Goal: Information Seeking & Learning: Check status

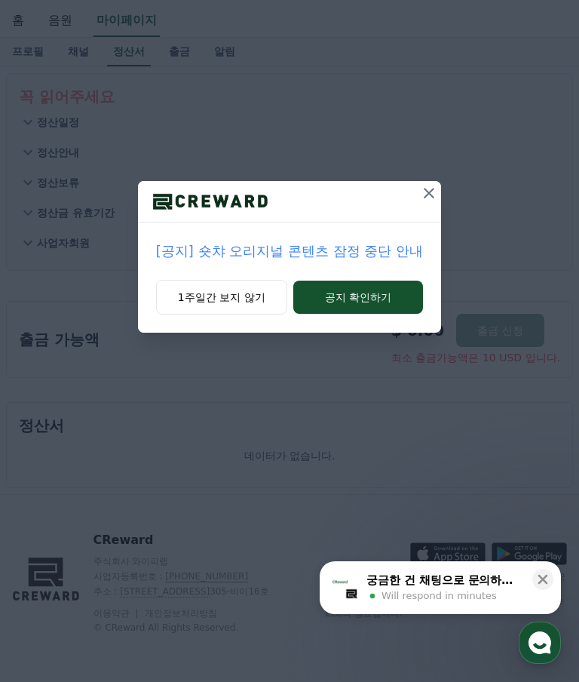
click at [370, 297] on button "공지 확인하기" at bounding box center [358, 296] width 130 height 33
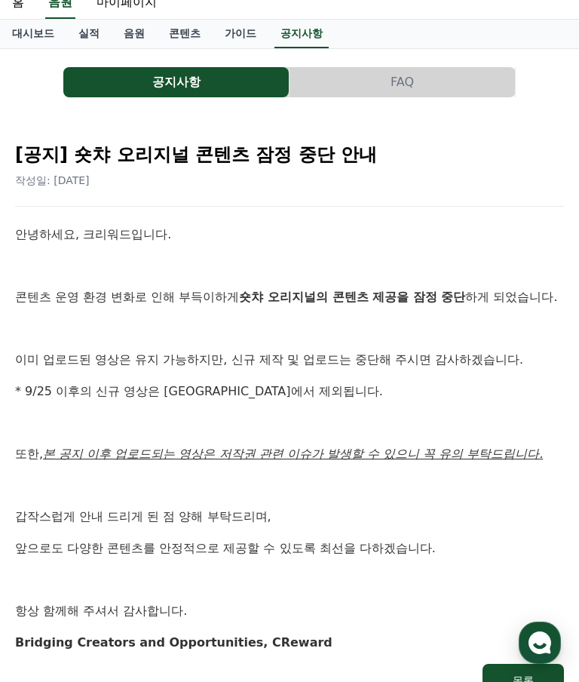
scroll to position [63, 0]
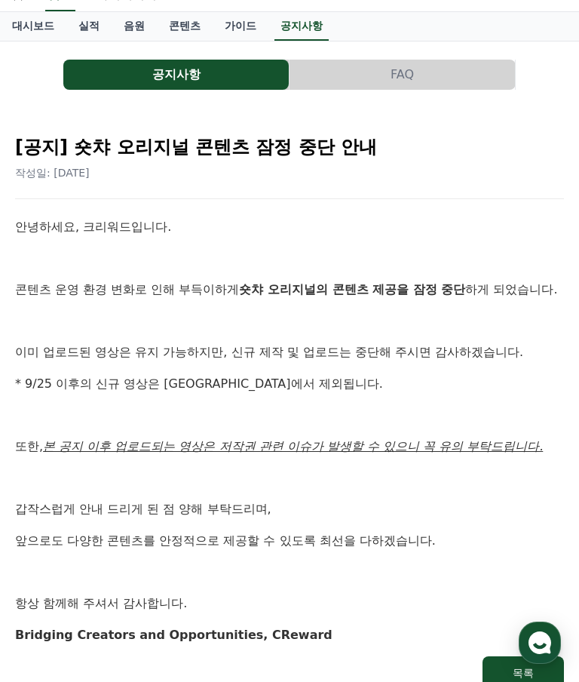
click at [525, 665] on div "목록" at bounding box center [523, 672] width 21 height 15
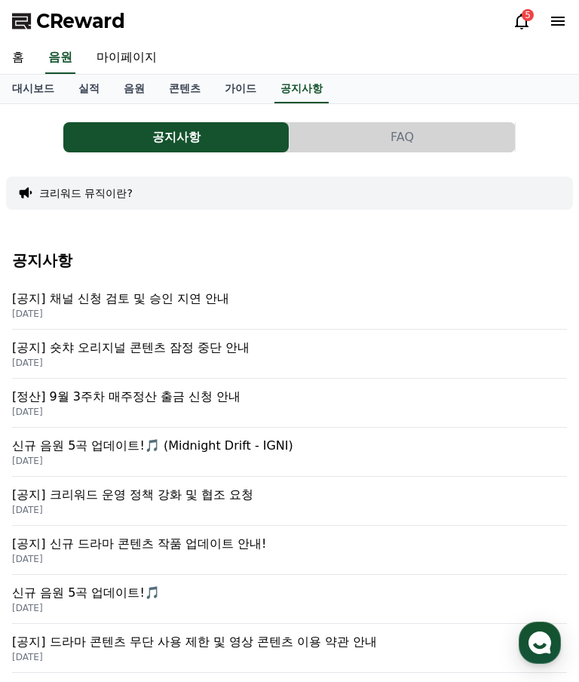
click at [69, 311] on p "[DATE]" at bounding box center [289, 314] width 555 height 12
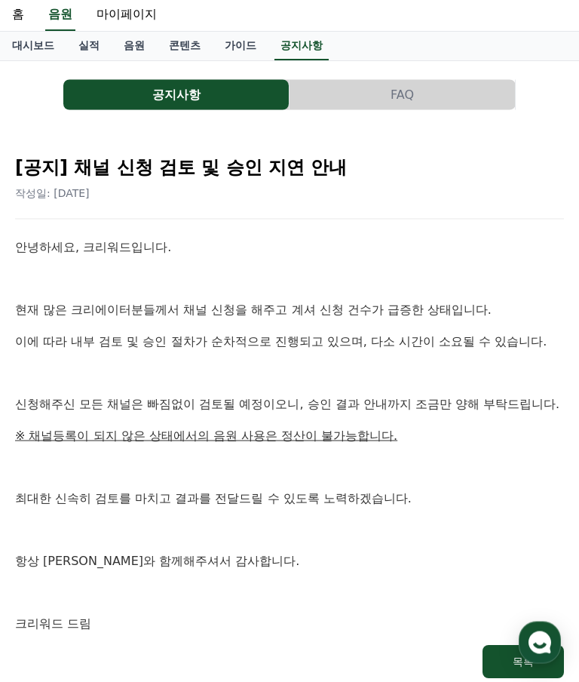
scroll to position [47, 0]
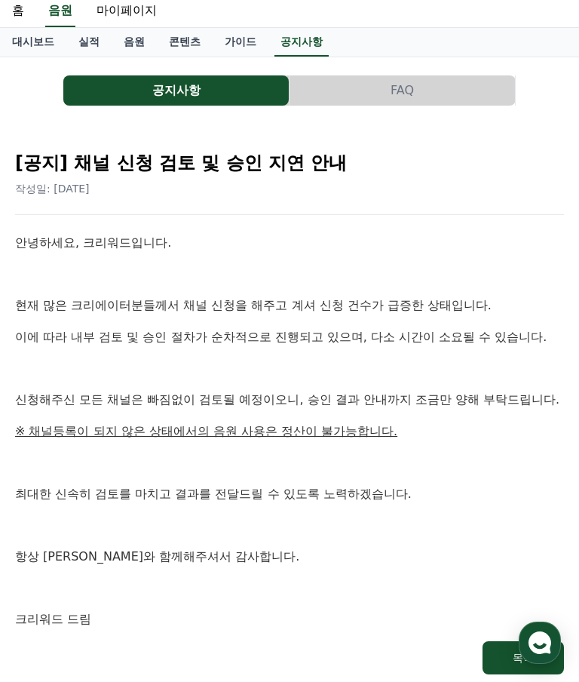
click at [516, 641] on button "목록" at bounding box center [523, 657] width 81 height 33
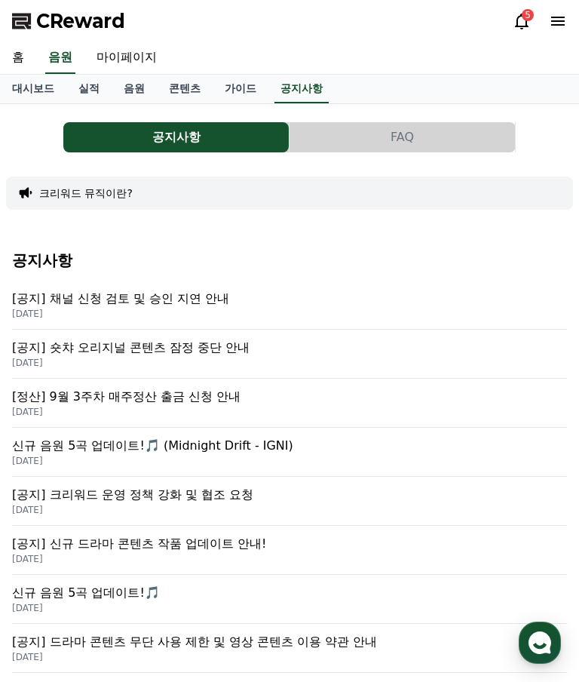
click at [78, 84] on link "실적" at bounding box center [88, 89] width 45 height 29
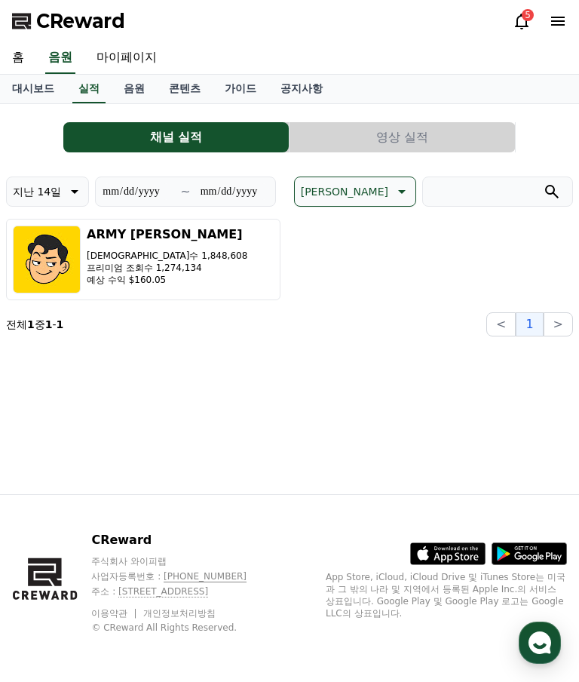
click at [451, 128] on button "영상 실적" at bounding box center [402, 137] width 225 height 30
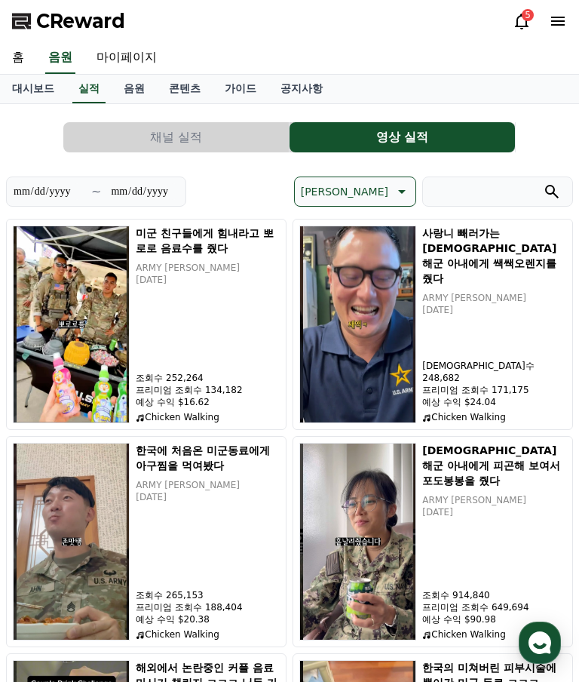
click at [73, 79] on link "실적" at bounding box center [88, 89] width 33 height 29
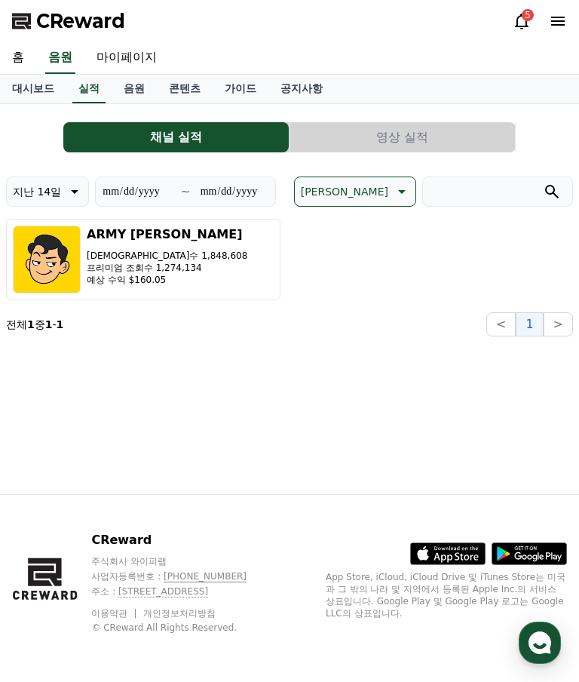
click at [516, 15] on icon at bounding box center [522, 21] width 18 height 18
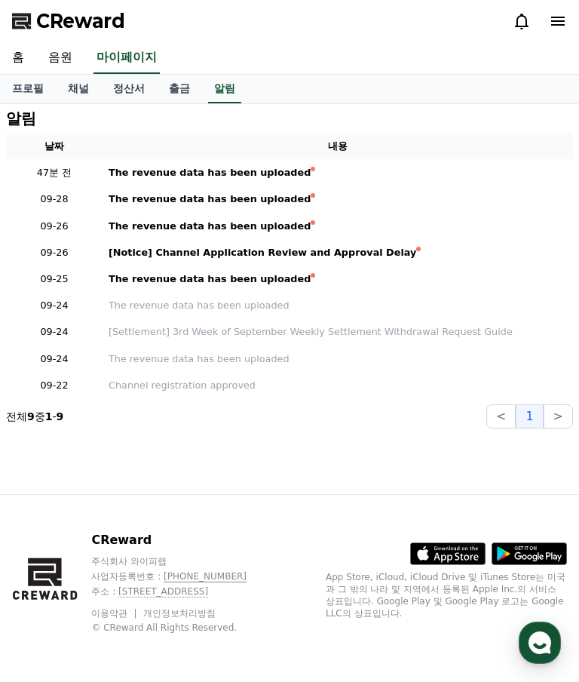
click at [162, 81] on link "출금" at bounding box center [179, 89] width 45 height 29
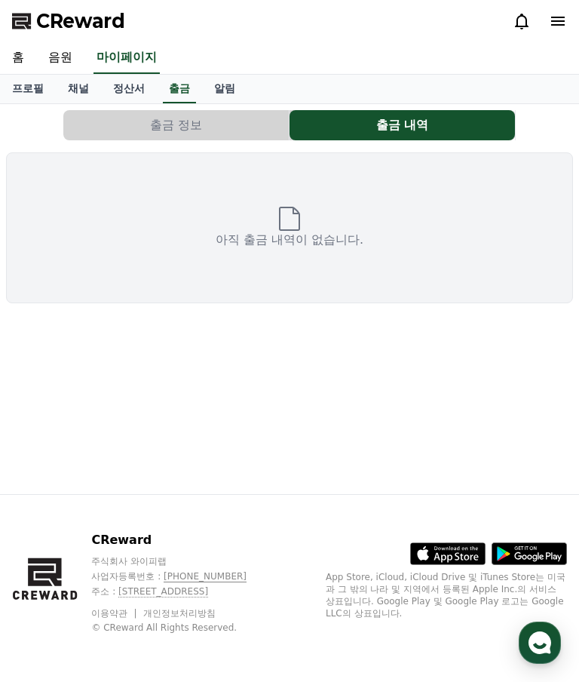
click at [114, 82] on link "정산서" at bounding box center [129, 89] width 56 height 29
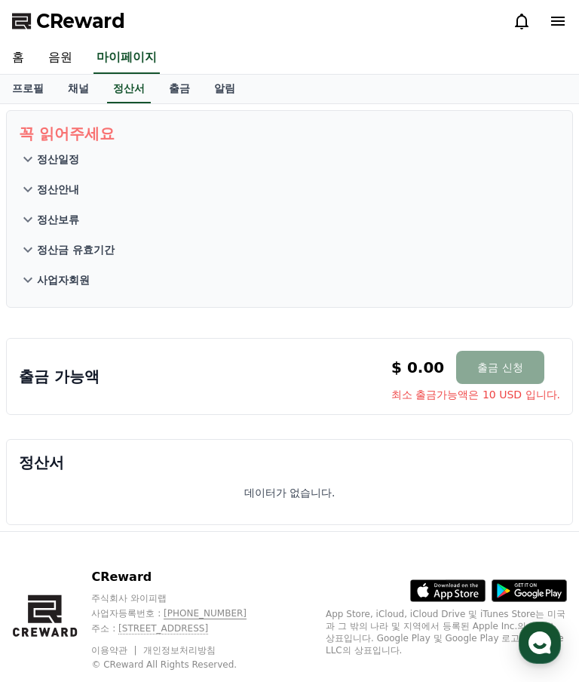
click at [47, 152] on p "정산일정" at bounding box center [58, 159] width 42 height 15
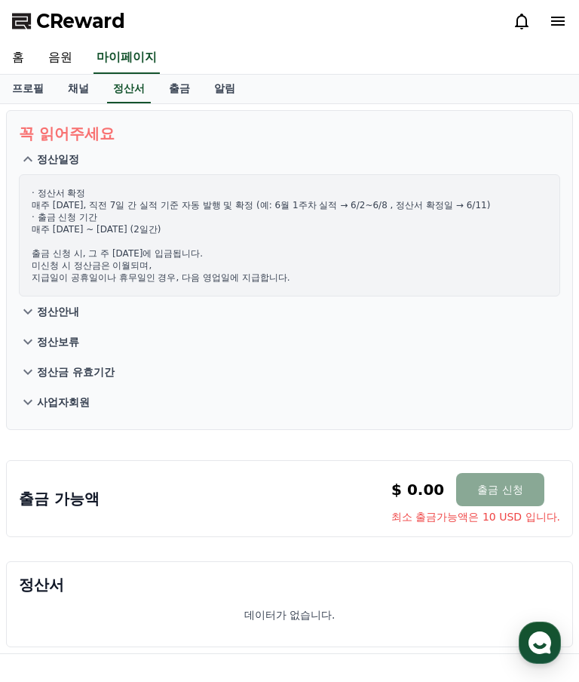
click at [45, 307] on p "정산안내" at bounding box center [58, 311] width 42 height 15
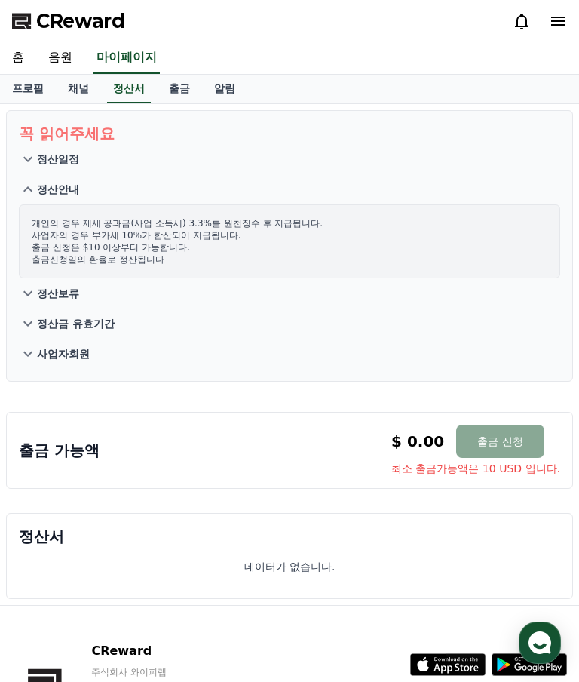
click at [32, 156] on icon at bounding box center [28, 159] width 18 height 18
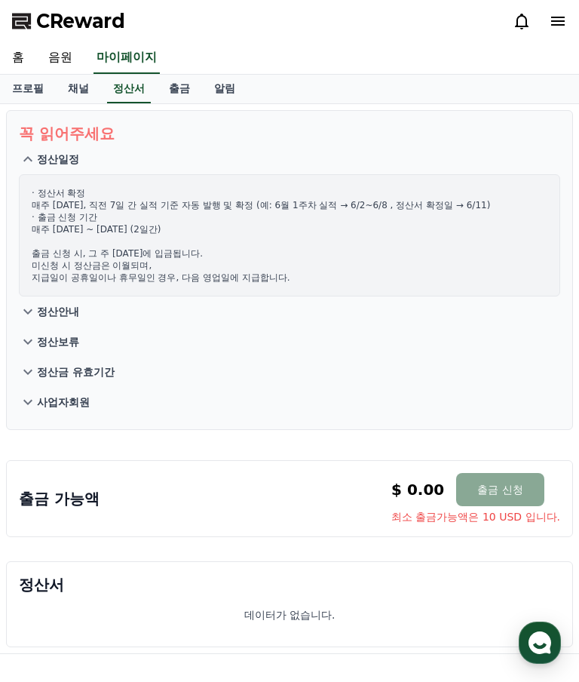
click at [80, 84] on link "채널" at bounding box center [78, 89] width 45 height 29
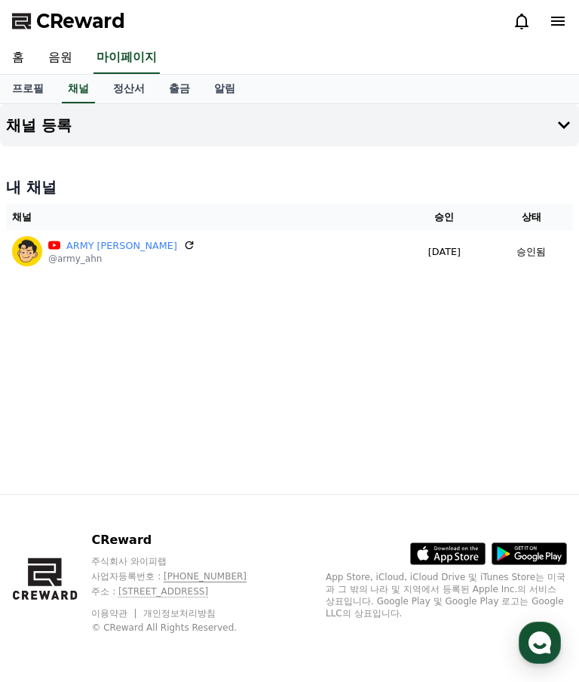
click at [16, 50] on link "홈" at bounding box center [18, 58] width 36 height 32
click at [76, 89] on link "채널" at bounding box center [78, 89] width 33 height 29
click at [456, 252] on p "[DATE]" at bounding box center [445, 251] width 78 height 14
click at [317, 253] on div "ARMY [PERSON_NAME] @army_ahn" at bounding box center [202, 251] width 381 height 30
click at [118, 87] on link "정산서" at bounding box center [129, 89] width 56 height 29
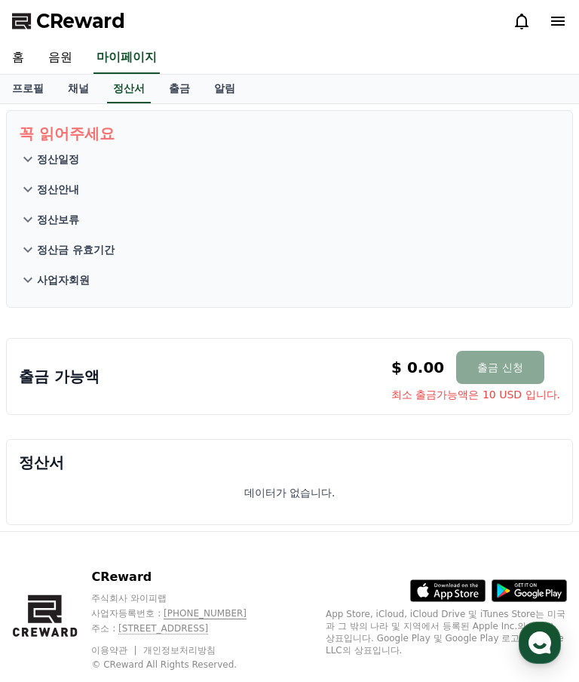
click at [21, 89] on link "프로필" at bounding box center [28, 89] width 56 height 29
select select "**********"
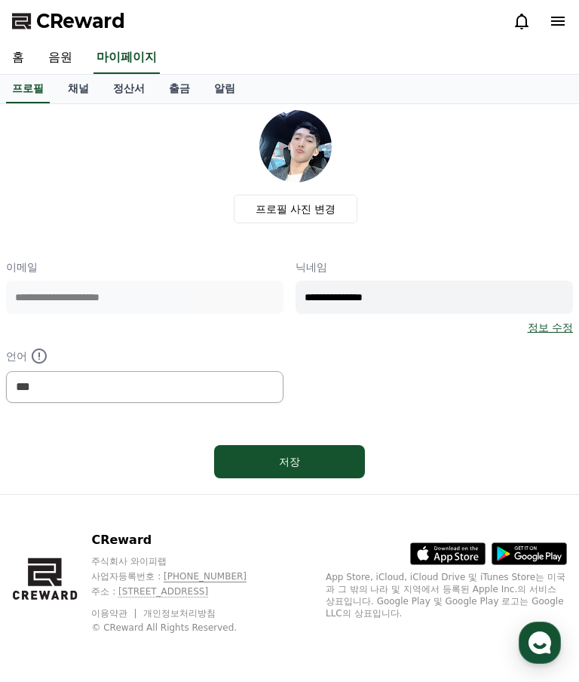
click at [166, 84] on link "출금" at bounding box center [179, 89] width 45 height 29
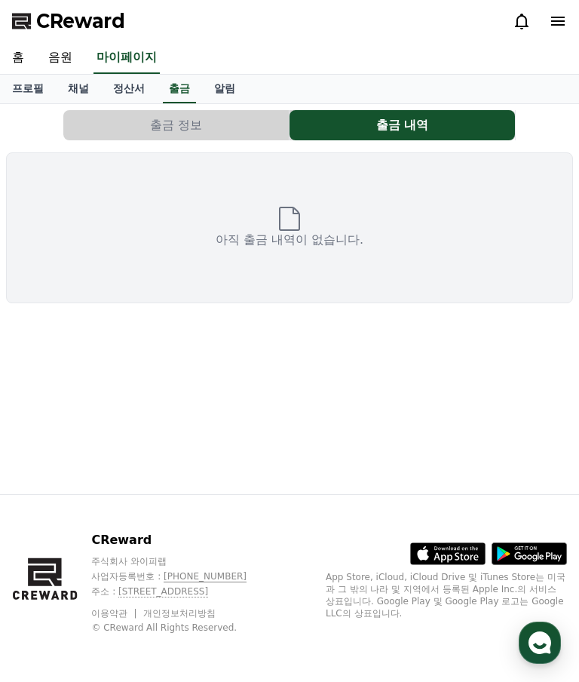
click at [82, 89] on link "채널" at bounding box center [78, 89] width 45 height 29
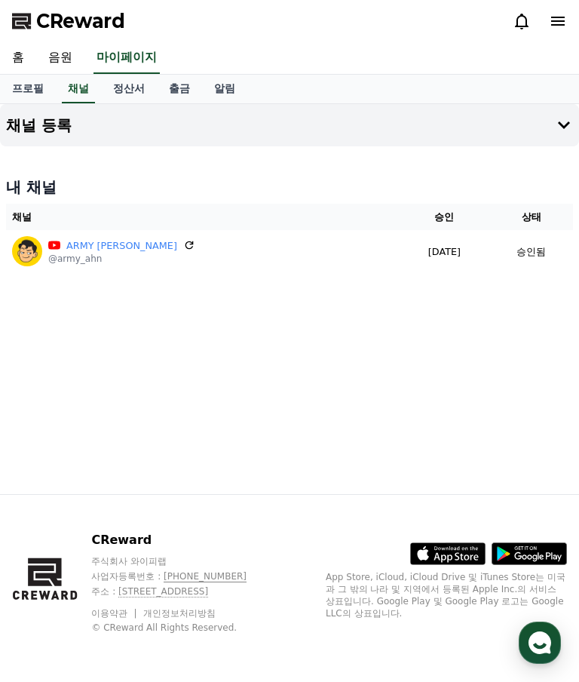
click at [522, 241] on td "승인됨" at bounding box center [531, 251] width 84 height 42
click at [148, 227] on th "채널" at bounding box center [203, 217] width 394 height 26
click at [185, 249] on icon at bounding box center [189, 245] width 8 height 8
click at [120, 64] on link "마이페이지" at bounding box center [126, 58] width 66 height 32
select select "**********"
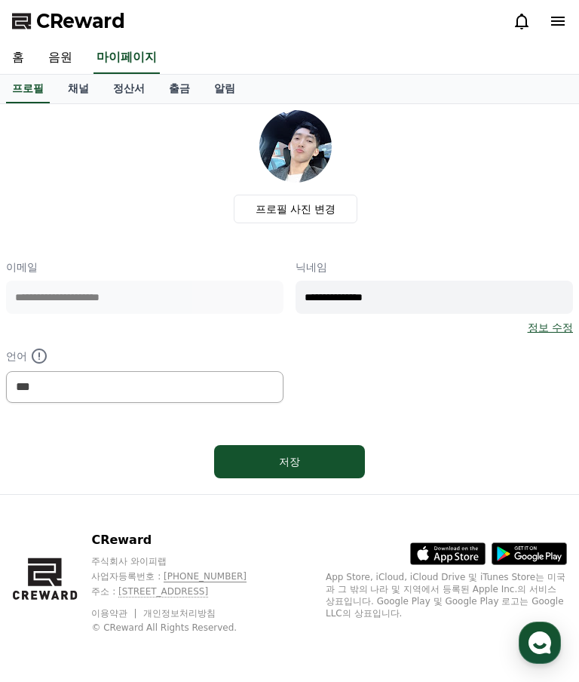
click at [78, 87] on link "채널" at bounding box center [78, 89] width 45 height 29
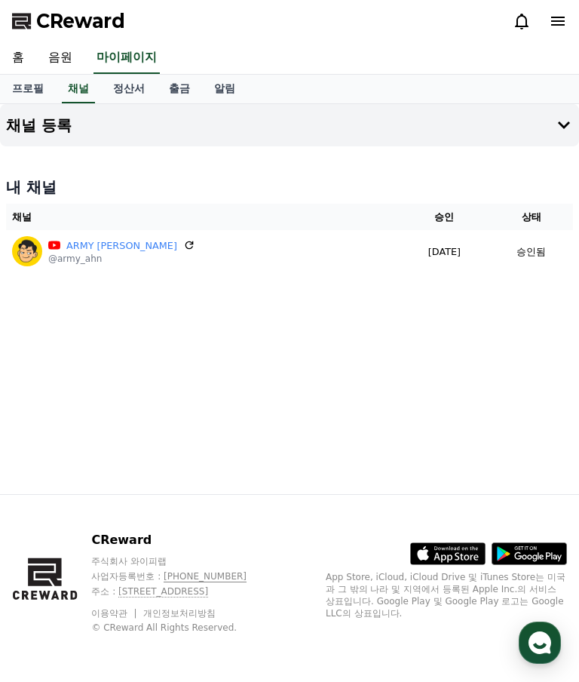
click at [28, 84] on link "프로필" at bounding box center [28, 89] width 56 height 29
select select "**********"
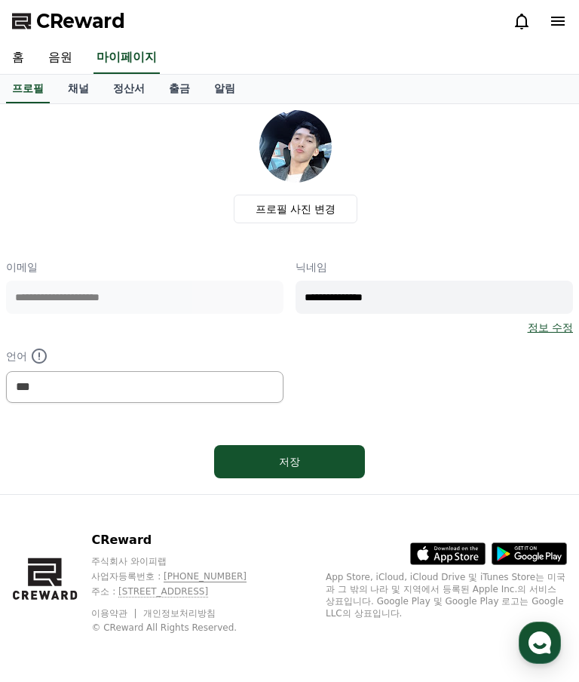
click at [22, 50] on link "홈" at bounding box center [18, 58] width 36 height 32
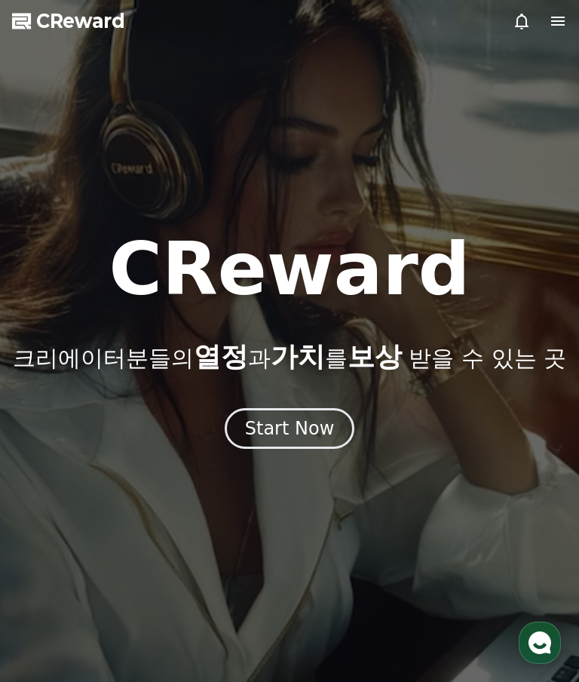
click at [522, 20] on icon at bounding box center [522, 21] width 18 height 18
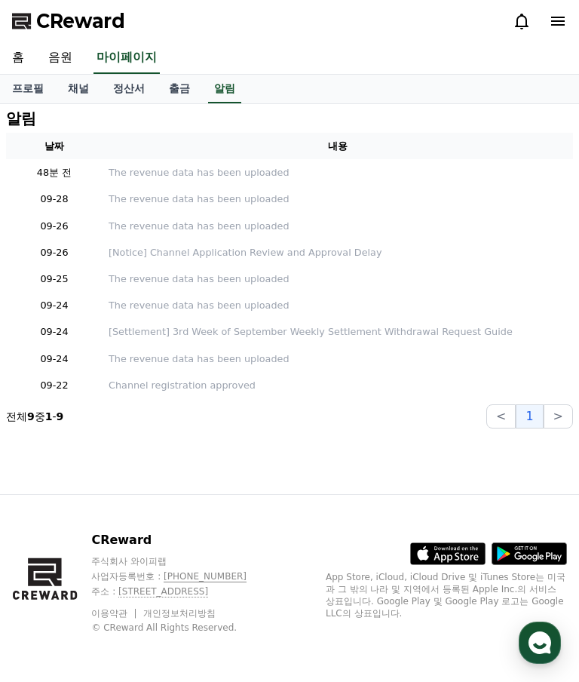
click at [553, 29] on icon at bounding box center [558, 21] width 18 height 18
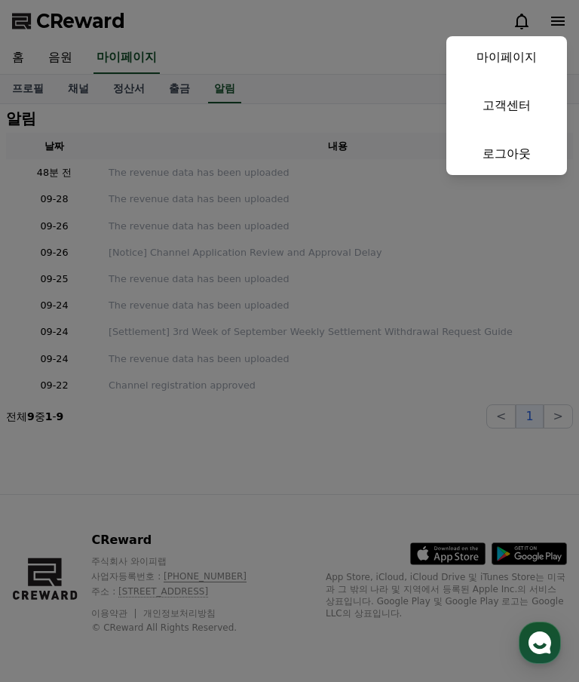
click at [563, 22] on button "close" at bounding box center [289, 341] width 579 height 682
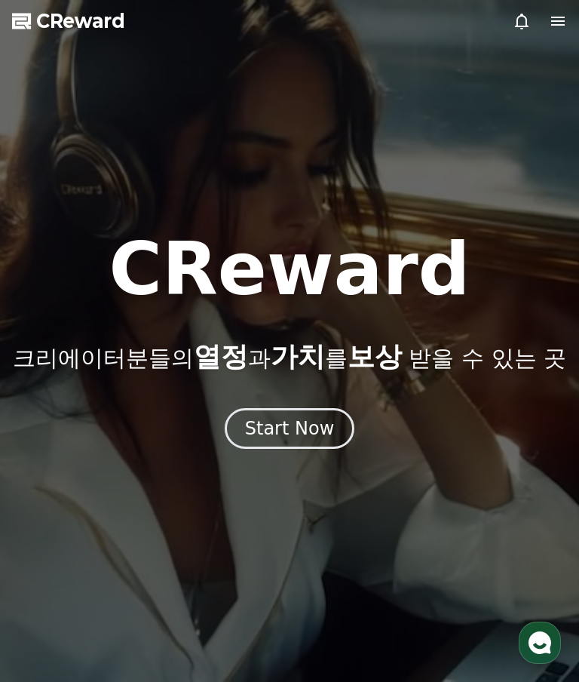
select select "**********"
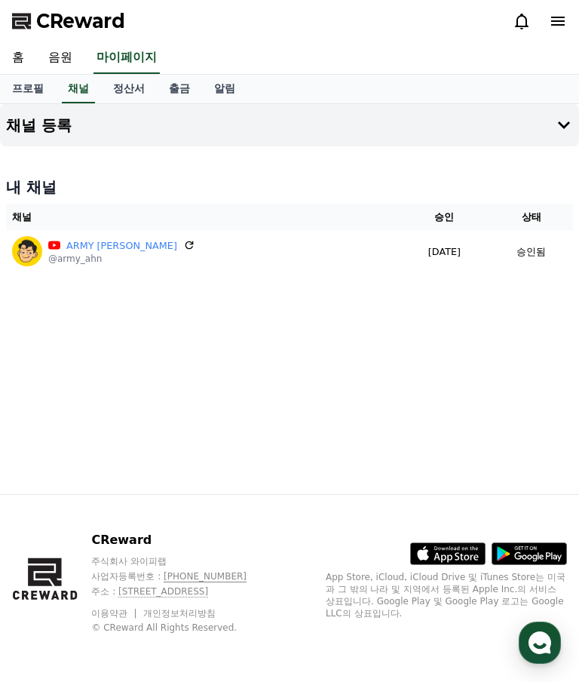
select select "**********"
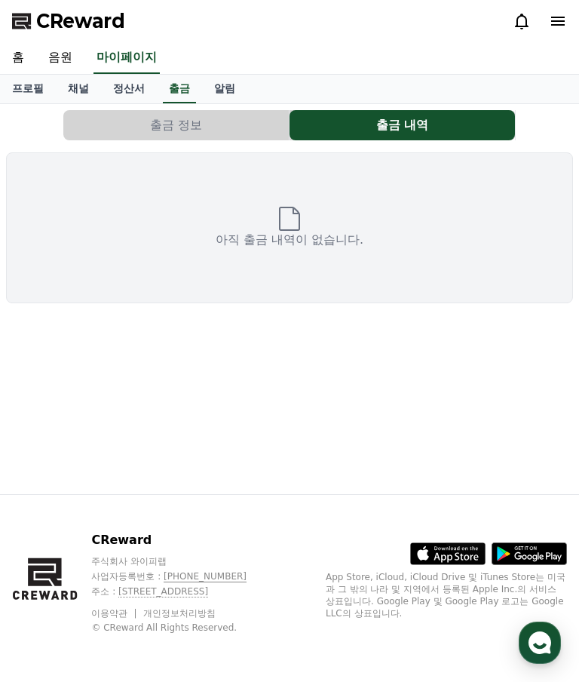
select select "**********"
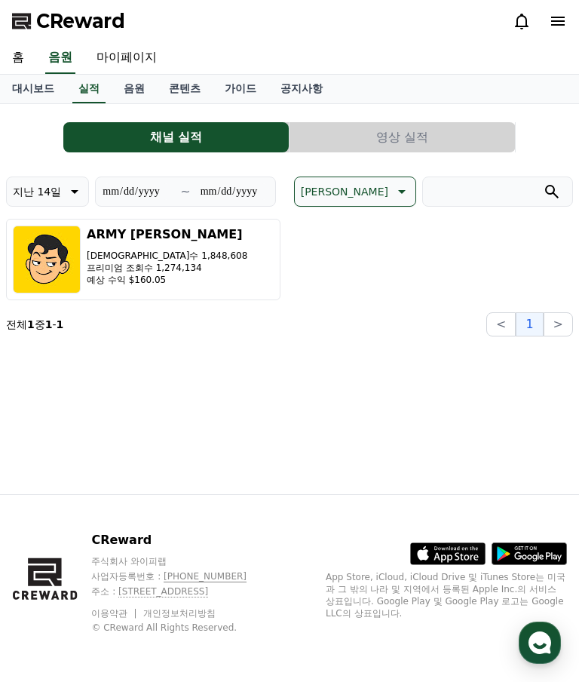
click at [117, 84] on link "음원" at bounding box center [134, 89] width 45 height 29
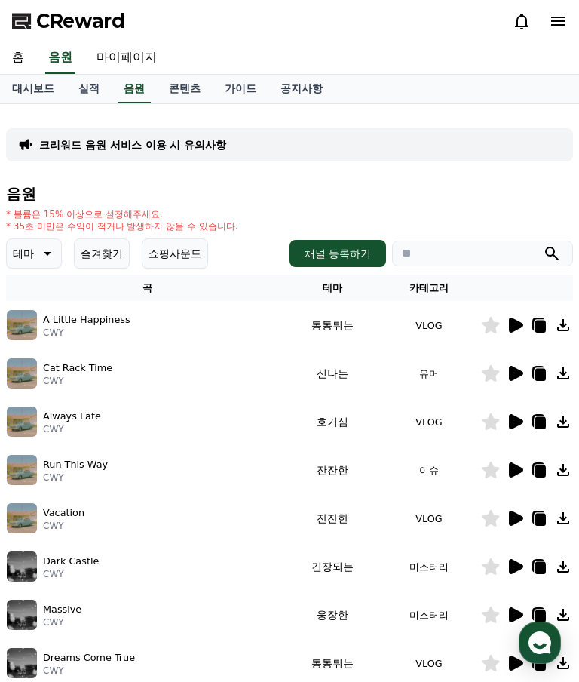
click at [87, 87] on link "실적" at bounding box center [88, 89] width 45 height 29
